Goal: Task Accomplishment & Management: Manage account settings

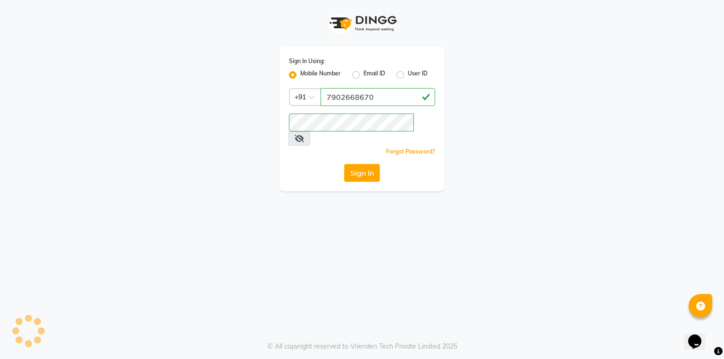
select select "service"
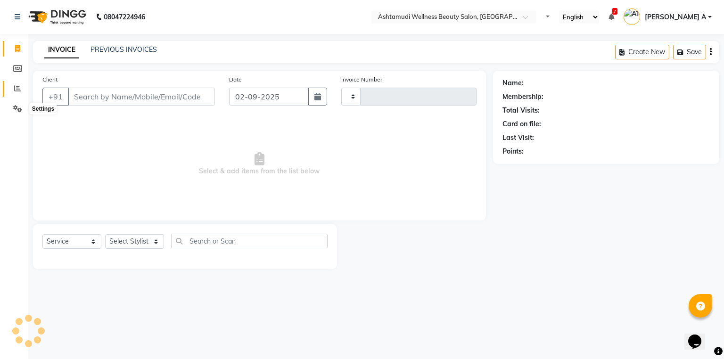
select select "en"
click at [20, 87] on icon at bounding box center [17, 88] width 7 height 7
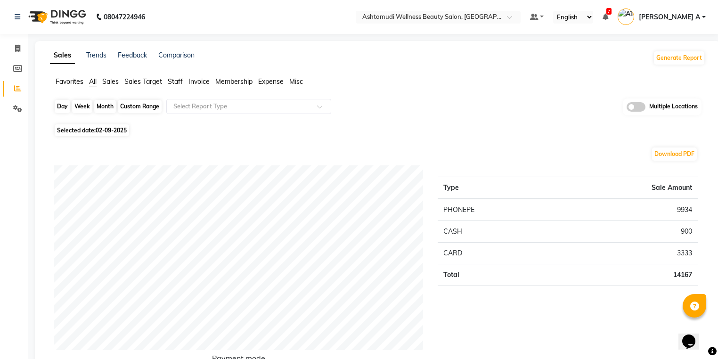
click at [64, 110] on div "Day" at bounding box center [63, 106] width 16 height 13
select select "9"
select select "2025"
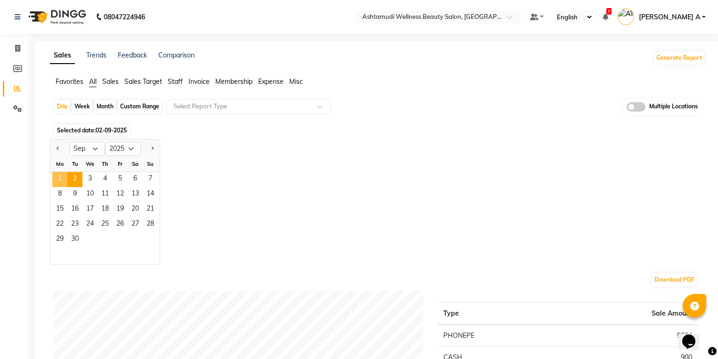
click at [62, 178] on span "1" at bounding box center [59, 179] width 15 height 15
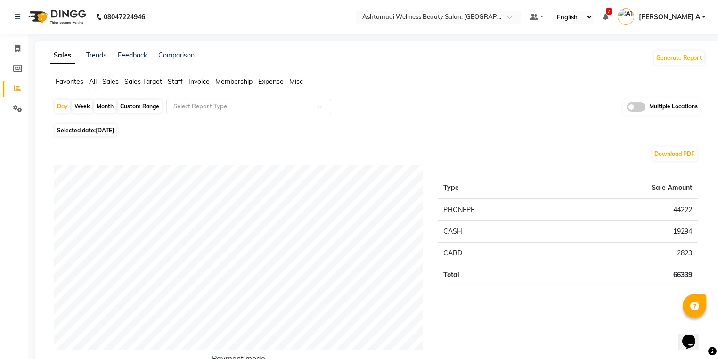
click at [690, 15] on span "[PERSON_NAME] A" at bounding box center [669, 17] width 61 height 10
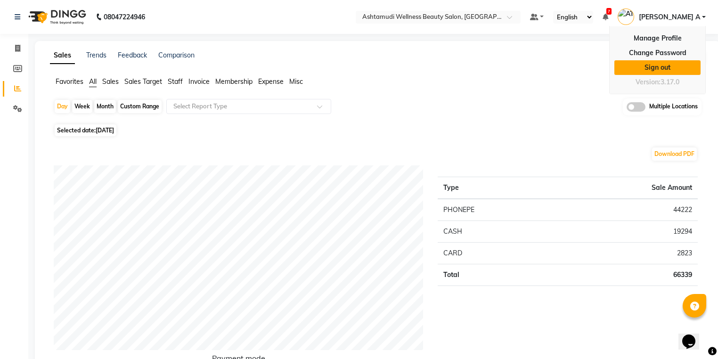
click at [644, 68] on link "Sign out" at bounding box center [658, 67] width 86 height 15
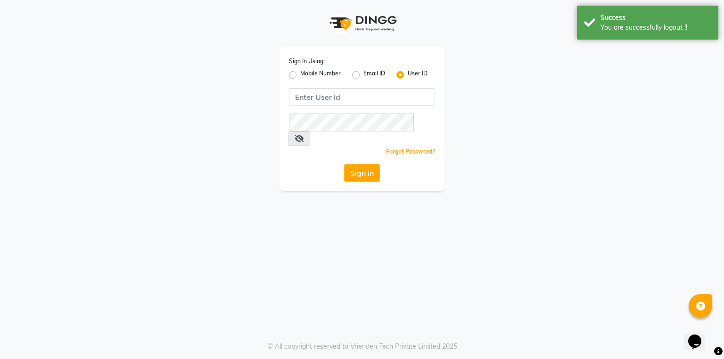
drag, startPoint x: 294, startPoint y: 75, endPoint x: 331, endPoint y: 95, distance: 42.0
click at [300, 76] on label "Mobile Number" at bounding box center [320, 74] width 41 height 11
click at [300, 75] on input "Mobile Number" at bounding box center [303, 72] width 6 height 6
radio input "true"
radio input "false"
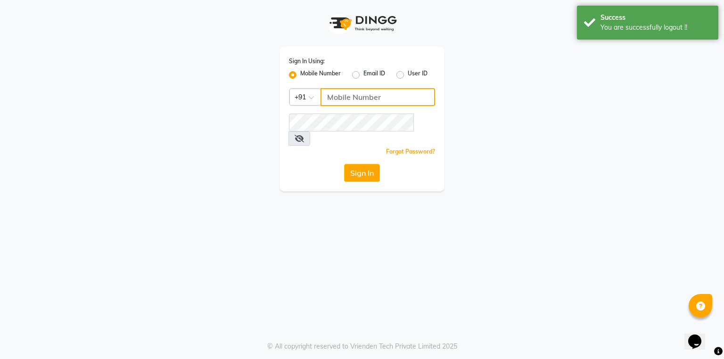
click at [355, 99] on input "Username" at bounding box center [378, 97] width 115 height 18
type input "9778826544"
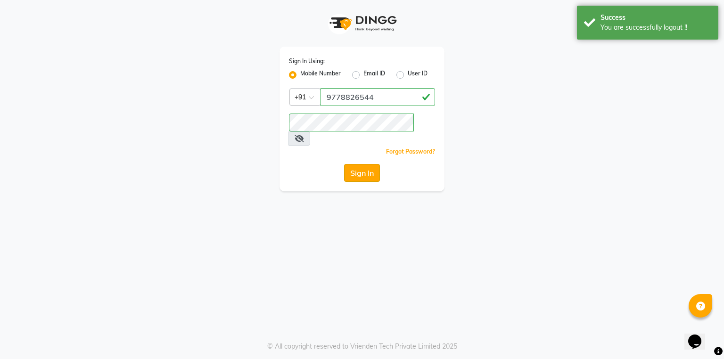
click at [361, 164] on button "Sign In" at bounding box center [362, 173] width 36 height 18
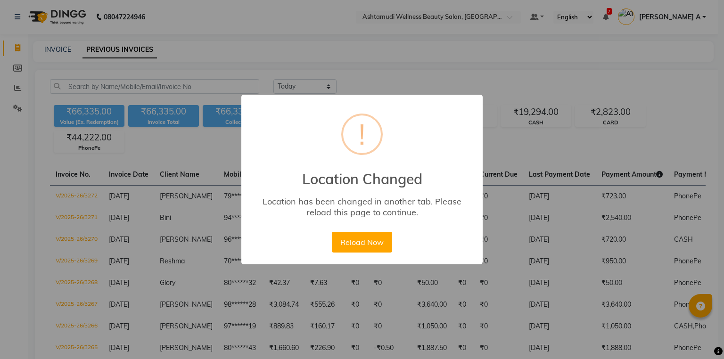
select select "[DATE]"
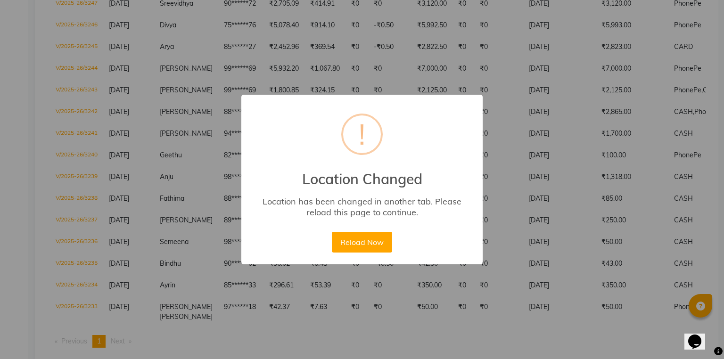
scroll to position [0, 18]
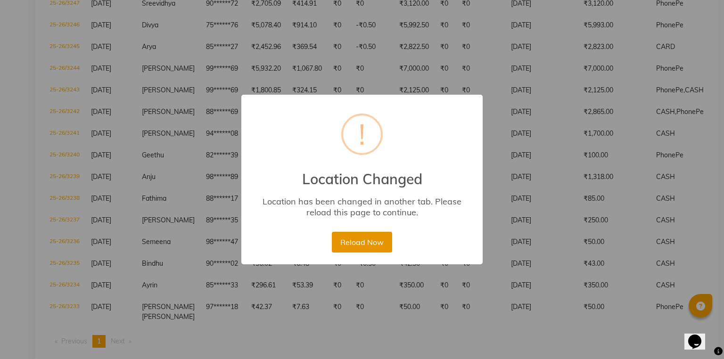
click at [358, 242] on button "Reload Now" at bounding box center [362, 242] width 60 height 21
